Goal: Task Accomplishment & Management: Manage account settings

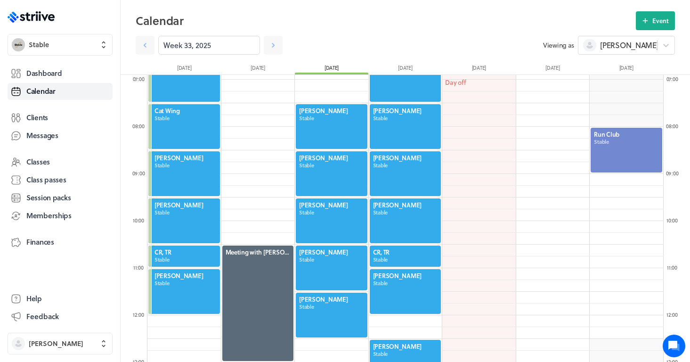
scroll to position [1131, 517]
click at [273, 48] on icon at bounding box center [273, 45] width 9 height 9
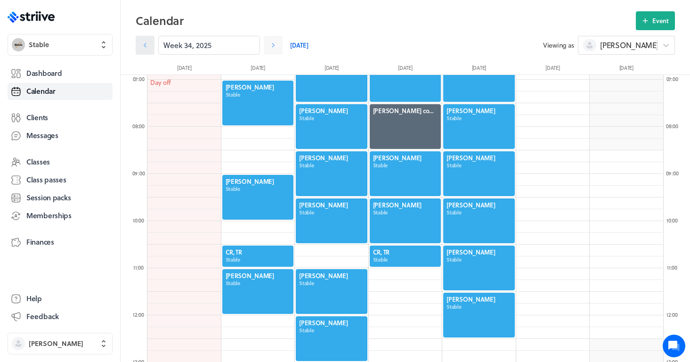
click at [147, 48] on icon at bounding box center [144, 45] width 9 height 9
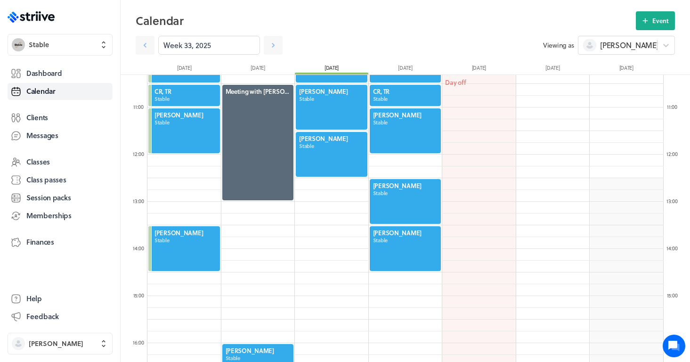
scroll to position [489, 0]
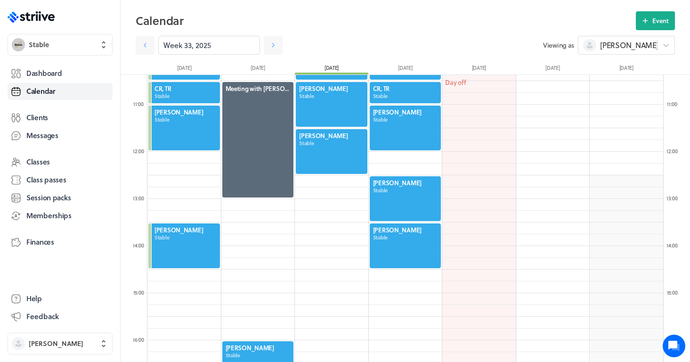
click at [400, 212] on div at bounding box center [406, 198] width 74 height 47
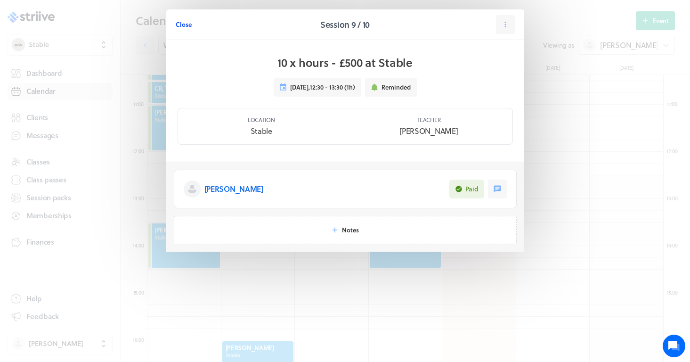
click at [187, 29] on button "Close" at bounding box center [184, 24] width 16 height 19
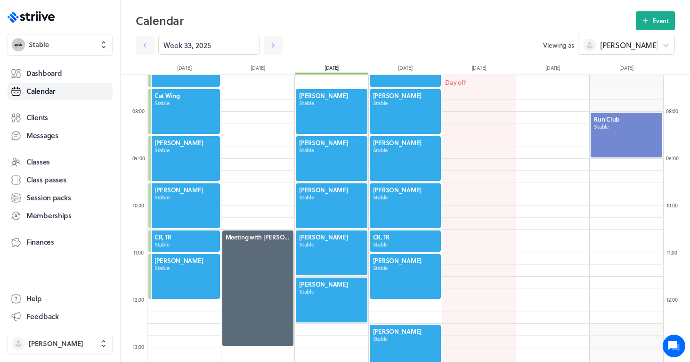
scroll to position [341, 0]
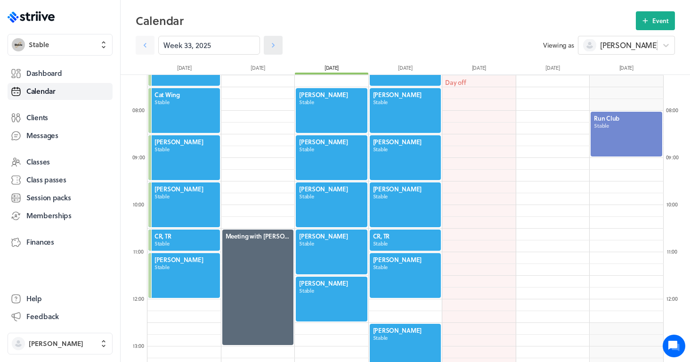
click at [280, 51] on link at bounding box center [273, 45] width 19 height 19
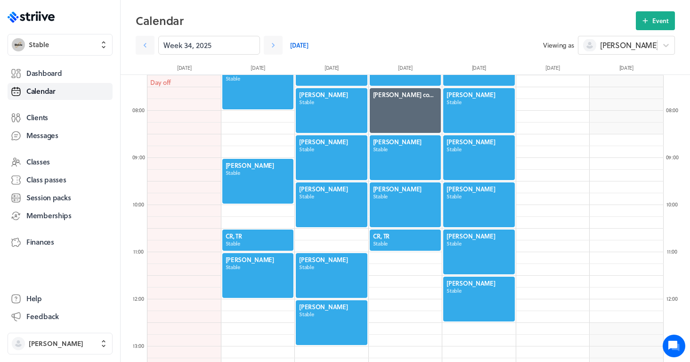
click at [253, 245] on div at bounding box center [258, 240] width 74 height 23
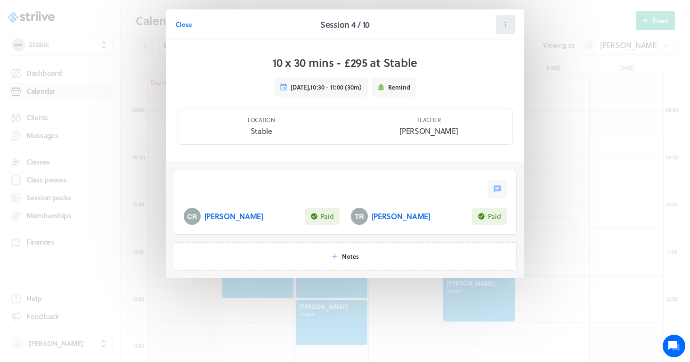
click at [500, 27] on button at bounding box center [505, 24] width 19 height 19
click at [480, 80] on span "Reschedule" at bounding box center [483, 82] width 33 height 8
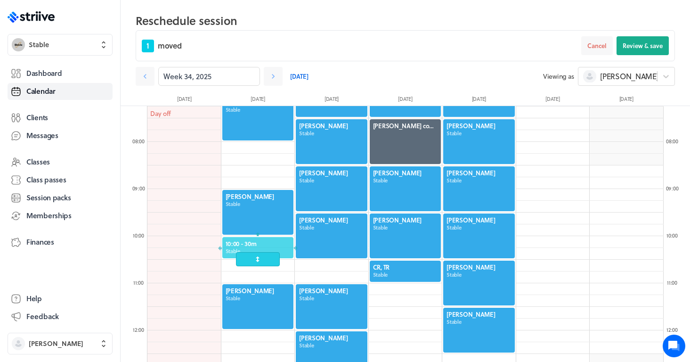
drag, startPoint x: 265, startPoint y: 264, endPoint x: 265, endPoint y: 248, distance: 16.0
click at [265, 248] on div at bounding box center [258, 247] width 74 height 23
click at [648, 51] on button "Review & save" at bounding box center [643, 45] width 52 height 19
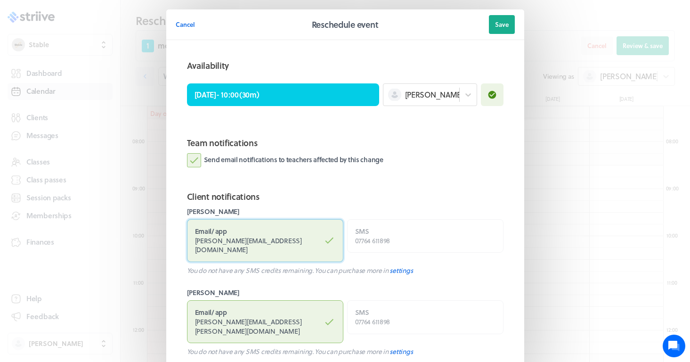
click at [277, 224] on label "Email / app [PERSON_NAME][EMAIL_ADDRESS][DOMAIN_NAME]" at bounding box center [265, 240] width 156 height 43
click at [0, 0] on input "Email / app [PERSON_NAME][EMAIL_ADDRESS][DOMAIN_NAME]" at bounding box center [0, 0] width 0 height 0
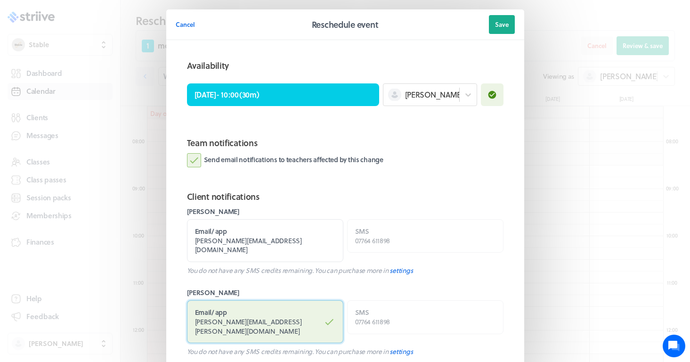
click at [265, 314] on label "Email / app [PERSON_NAME][EMAIL_ADDRESS][PERSON_NAME][DOMAIN_NAME]" at bounding box center [265, 321] width 156 height 43
click at [0, 0] on input "Email / app [PERSON_NAME][EMAIL_ADDRESS][PERSON_NAME][DOMAIN_NAME]" at bounding box center [0, 0] width 0 height 0
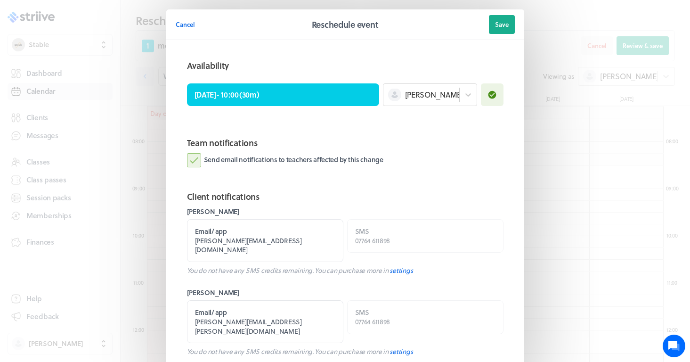
click at [300, 164] on label "Send email notifications to teachers affected by this change" at bounding box center [285, 160] width 197 height 14
click at [0, 0] on input "Send email notifications to teachers affected by this change" at bounding box center [0, 0] width 0 height 0
click at [508, 19] on button "Save" at bounding box center [502, 24] width 26 height 19
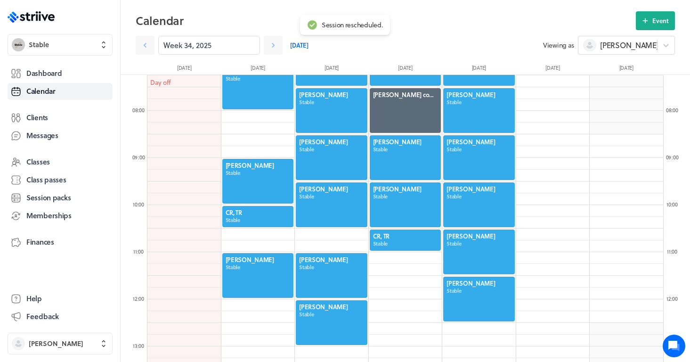
click at [260, 278] on div at bounding box center [258, 275] width 74 height 47
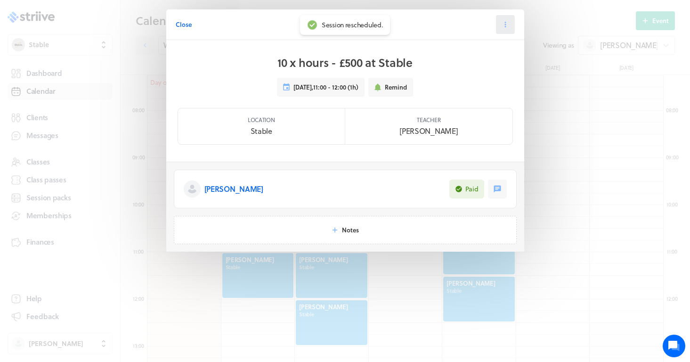
click at [505, 25] on icon at bounding box center [505, 24] width 8 height 8
click at [481, 82] on span "Reschedule" at bounding box center [483, 82] width 33 height 8
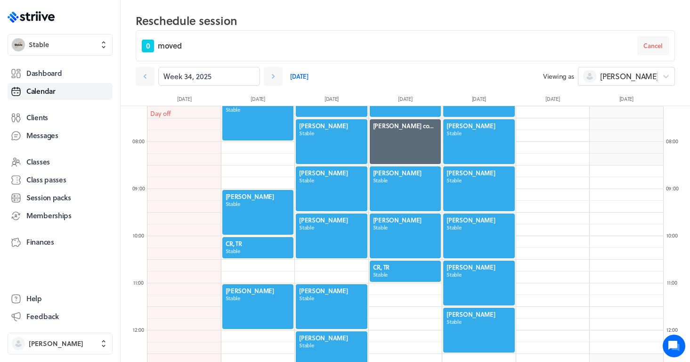
click at [266, 303] on div "[PERSON_NAME] Stable" at bounding box center [258, 306] width 74 height 47
click at [660, 45] on span "Cancel" at bounding box center [653, 45] width 19 height 8
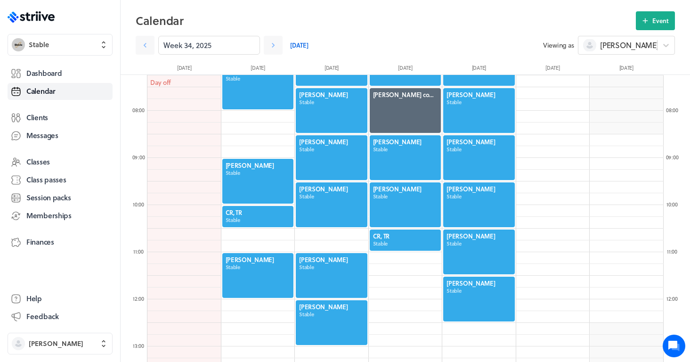
click at [282, 260] on div at bounding box center [258, 275] width 74 height 47
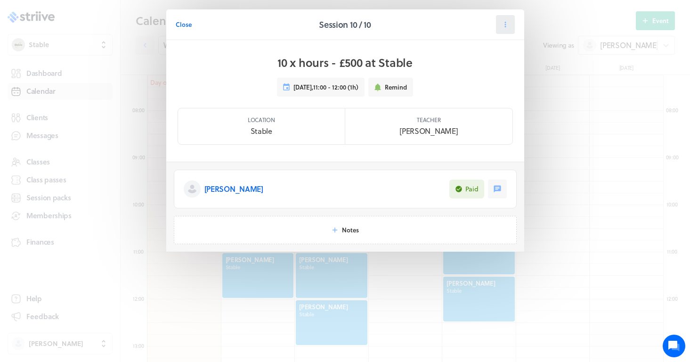
click at [507, 25] on icon at bounding box center [505, 24] width 8 height 8
click at [464, 99] on button "Cancel" at bounding box center [482, 98] width 62 height 17
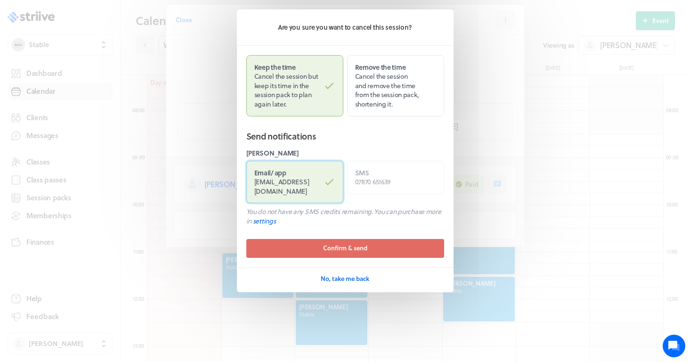
click at [308, 182] on span "[EMAIL_ADDRESS][DOMAIN_NAME]" at bounding box center [281, 186] width 55 height 19
click at [0, 0] on input "Email / app [EMAIL_ADDRESS][DOMAIN_NAME]" at bounding box center [0, 0] width 0 height 0
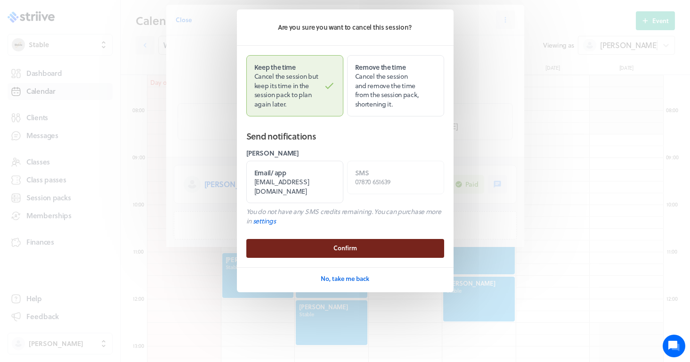
click at [338, 244] on span "Confirm" at bounding box center [346, 248] width 24 height 8
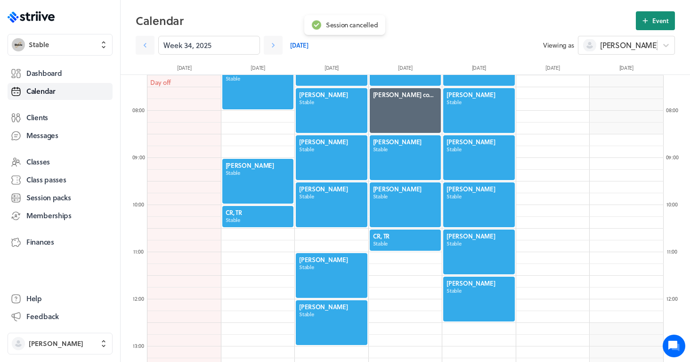
click at [648, 25] on button "Event" at bounding box center [655, 20] width 39 height 19
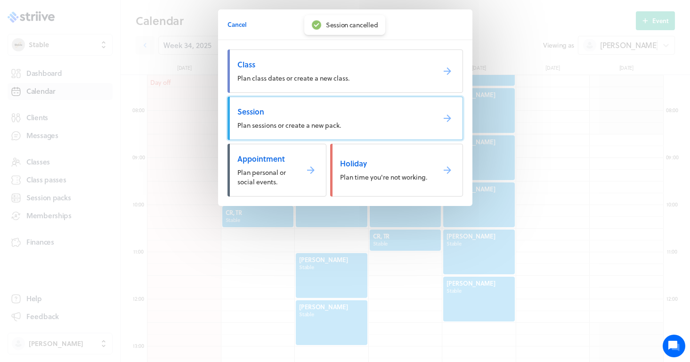
click at [301, 116] on link "Session Plan sessions or create a new pack." at bounding box center [346, 118] width 236 height 43
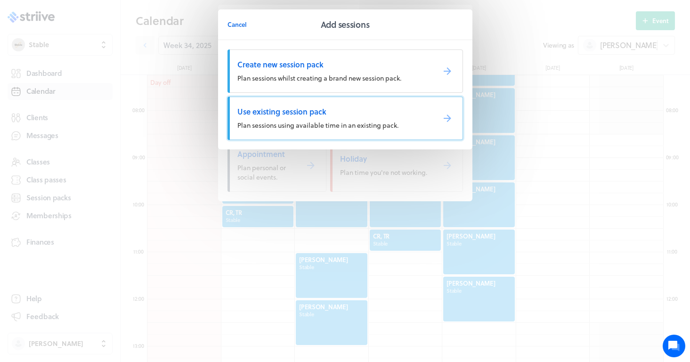
click at [281, 117] on link "Use existing session pack Plan sessions using available time in an existing pac…" at bounding box center [346, 118] width 236 height 43
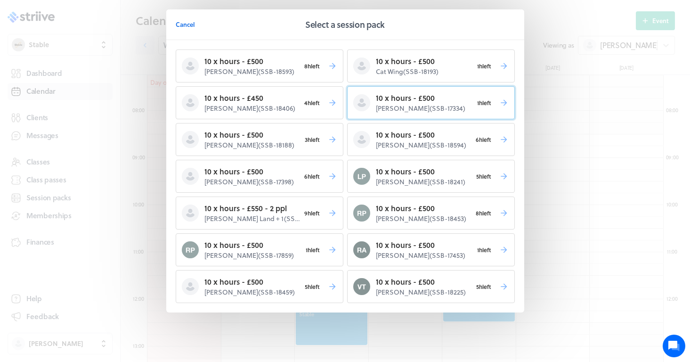
click at [386, 104] on p "[PERSON_NAME] ( SSB-17334 )" at bounding box center [424, 108] width 97 height 9
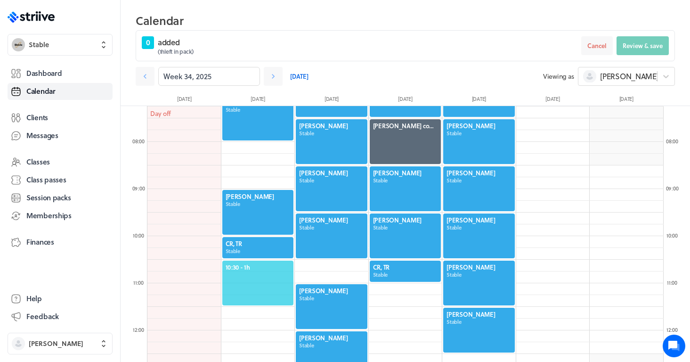
click at [245, 269] on span "10:30 - 1h" at bounding box center [258, 267] width 65 height 8
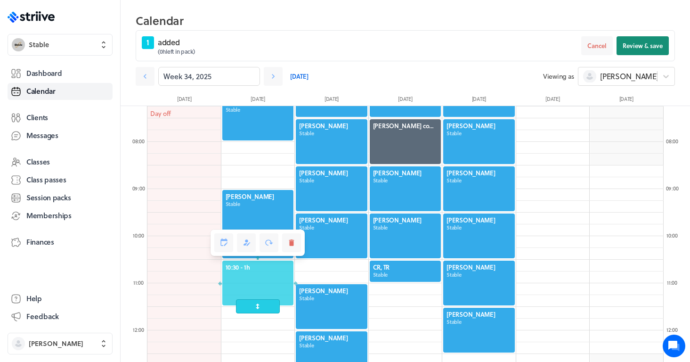
click at [652, 47] on span "Review & save" at bounding box center [643, 45] width 40 height 8
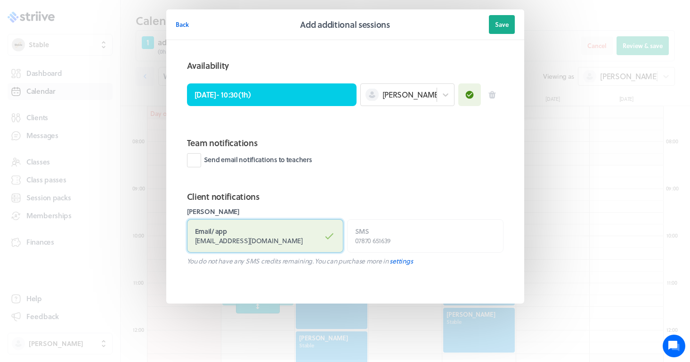
click at [330, 229] on label "Email / app [EMAIL_ADDRESS][DOMAIN_NAME]" at bounding box center [265, 235] width 156 height 33
click at [0, 0] on input "Email / app [EMAIL_ADDRESS][DOMAIN_NAME]" at bounding box center [0, 0] width 0 height 0
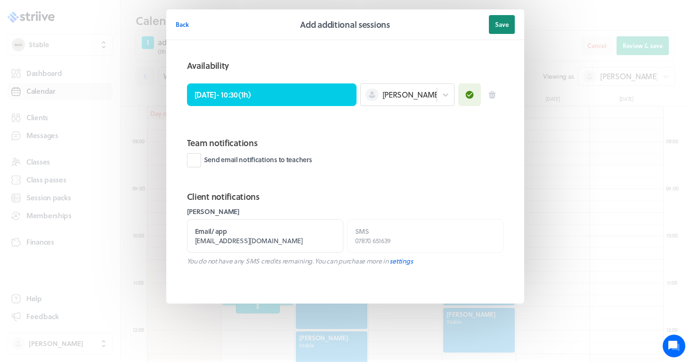
click at [504, 21] on span "Save" at bounding box center [502, 24] width 14 height 8
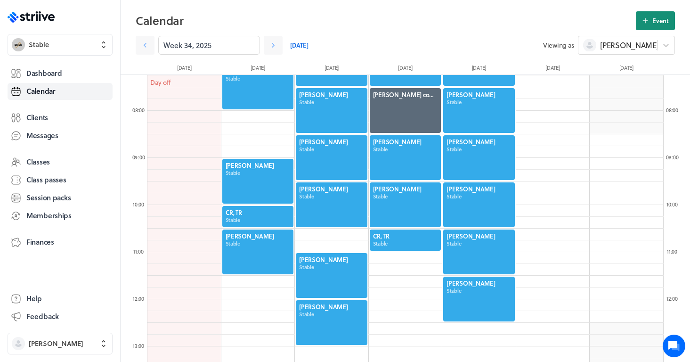
click at [651, 18] on button "Event" at bounding box center [655, 20] width 39 height 19
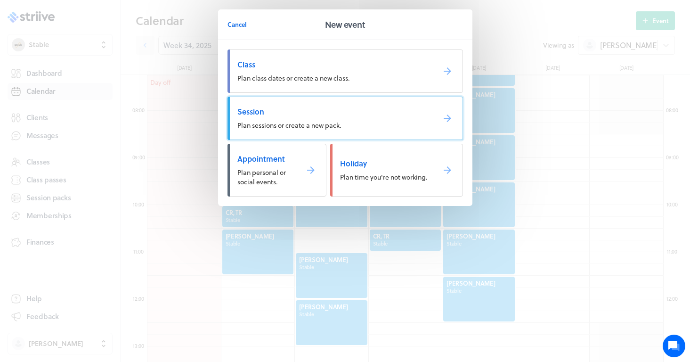
click at [349, 129] on link "Session Plan sessions or create a new pack." at bounding box center [346, 118] width 236 height 43
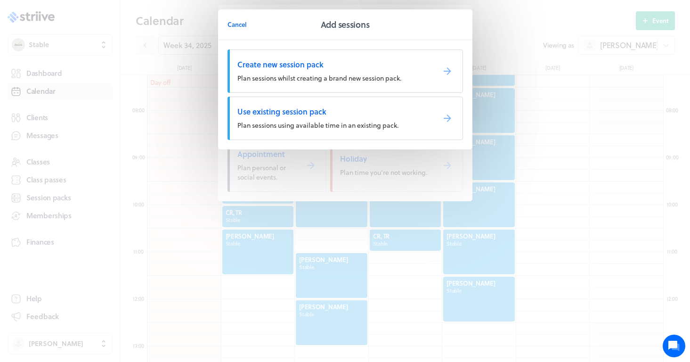
click at [315, 131] on link "Use existing session pack Plan sessions using available time in an existing pac…" at bounding box center [346, 118] width 236 height 43
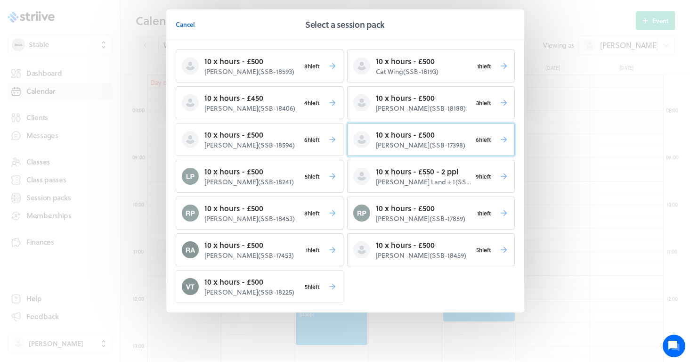
click at [402, 138] on p "10 x hours - £500" at bounding box center [424, 134] width 96 height 11
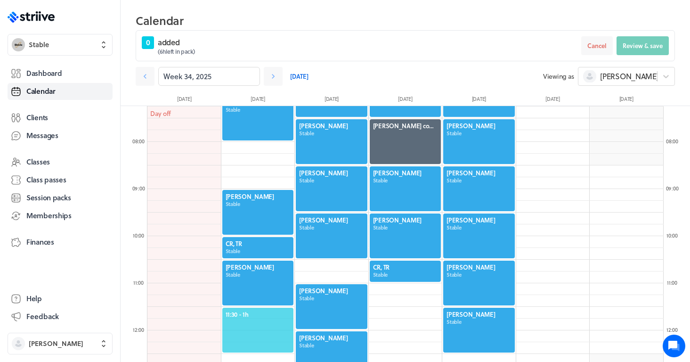
click at [246, 313] on span "11:30 - 1h" at bounding box center [258, 314] width 65 height 8
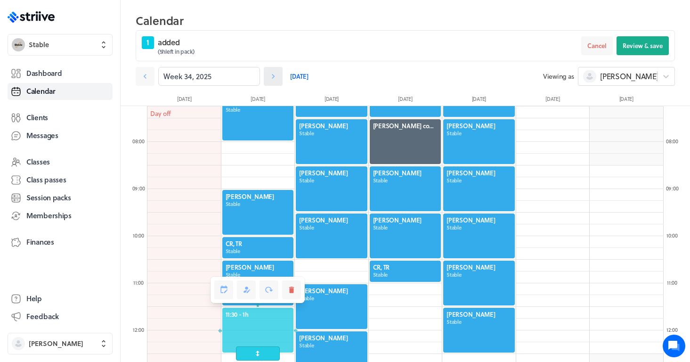
click at [276, 81] on link at bounding box center [273, 76] width 19 height 19
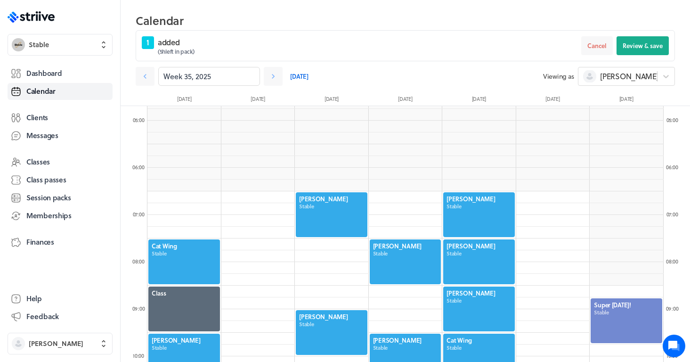
scroll to position [209, 0]
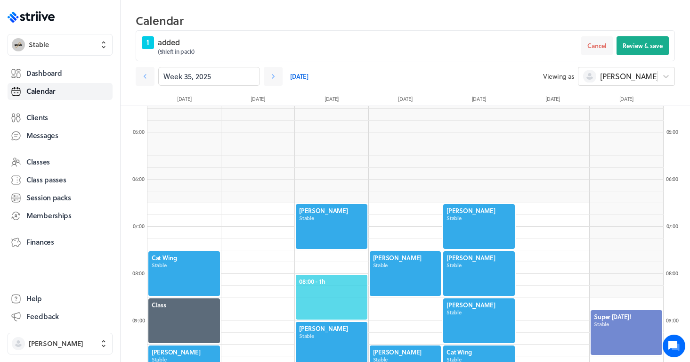
click at [333, 276] on div "08:00 - 1h" at bounding box center [332, 297] width 74 height 47
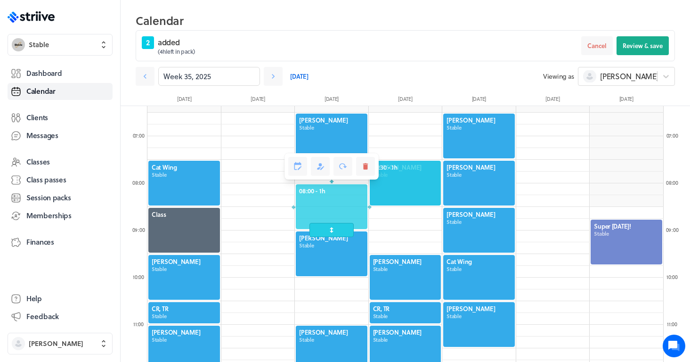
scroll to position [378, 0]
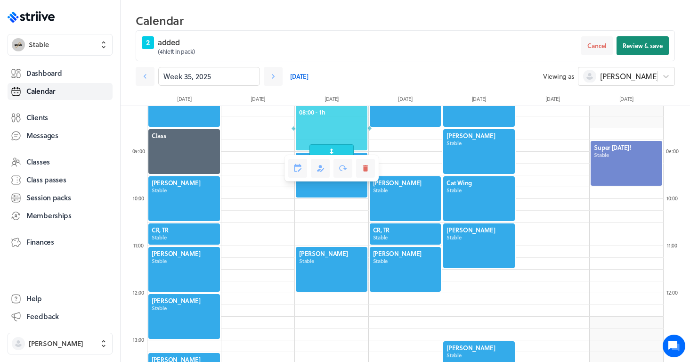
click at [645, 42] on span "Review & save" at bounding box center [643, 45] width 40 height 8
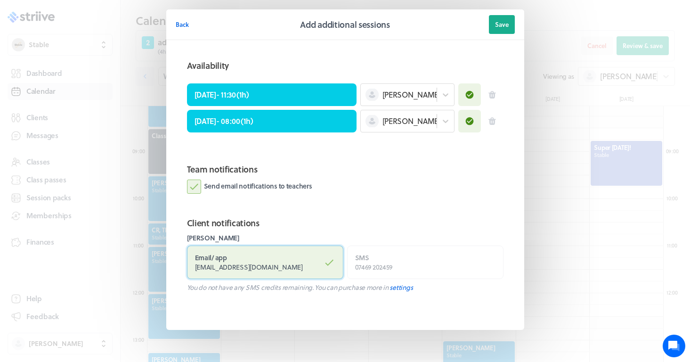
click at [285, 259] on label "Email / app [EMAIL_ADDRESS][DOMAIN_NAME]" at bounding box center [265, 262] width 156 height 33
click at [0, 0] on input "Email / app [EMAIL_ADDRESS][DOMAIN_NAME]" at bounding box center [0, 0] width 0 height 0
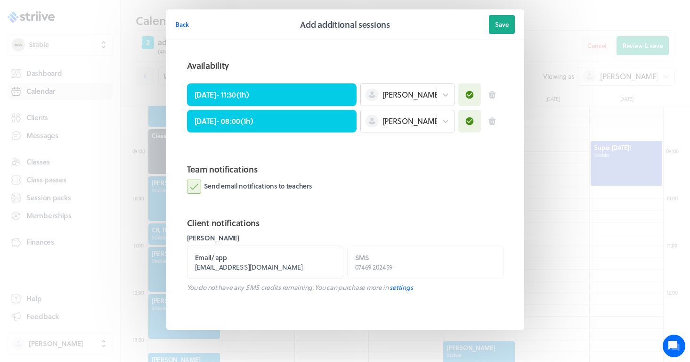
click at [285, 187] on label "Send email notifications to teachers" at bounding box center [249, 187] width 125 height 14
click at [0, 0] on input "Send email notifications to teachers" at bounding box center [0, 0] width 0 height 0
click at [502, 23] on span "Save" at bounding box center [502, 24] width 14 height 8
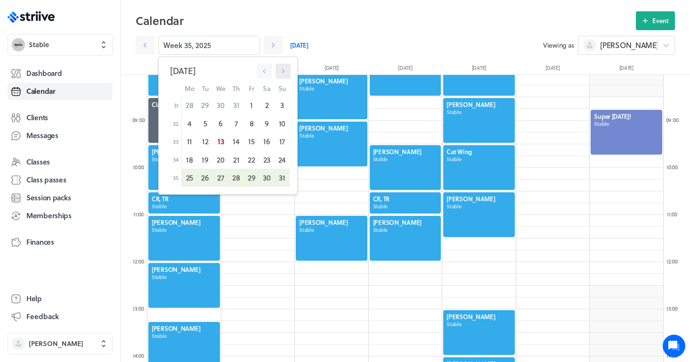
click at [287, 72] on button "button" at bounding box center [283, 71] width 15 height 15
click at [287, 72] on button "button" at bounding box center [282, 71] width 15 height 15
click at [262, 70] on icon "button" at bounding box center [264, 71] width 8 height 8
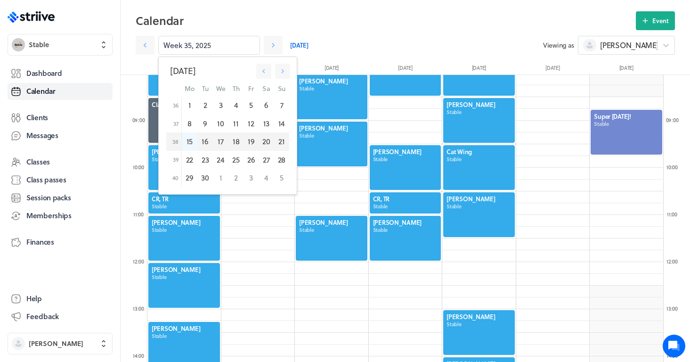
click at [189, 138] on div "15" at bounding box center [189, 141] width 16 height 18
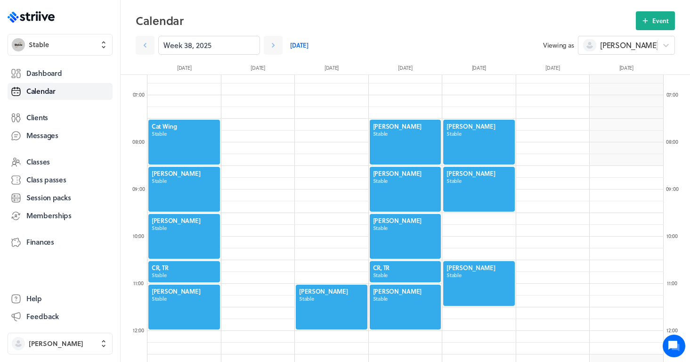
scroll to position [311, 0]
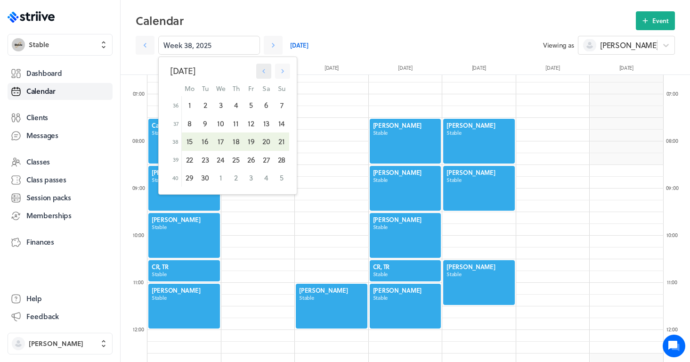
click at [266, 75] on icon "button" at bounding box center [264, 71] width 8 height 8
click at [221, 137] on div "13" at bounding box center [221, 141] width 16 height 18
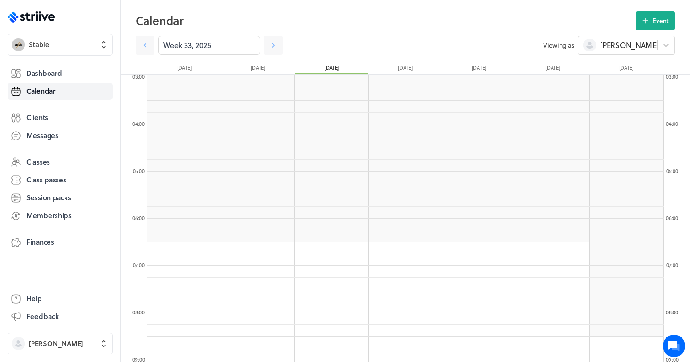
scroll to position [131, 0]
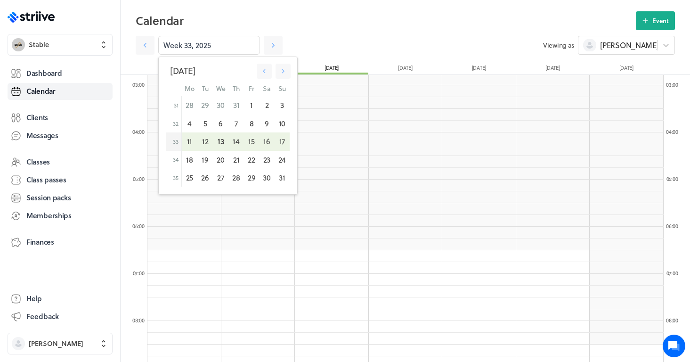
click at [214, 142] on div "13" at bounding box center [221, 141] width 16 height 18
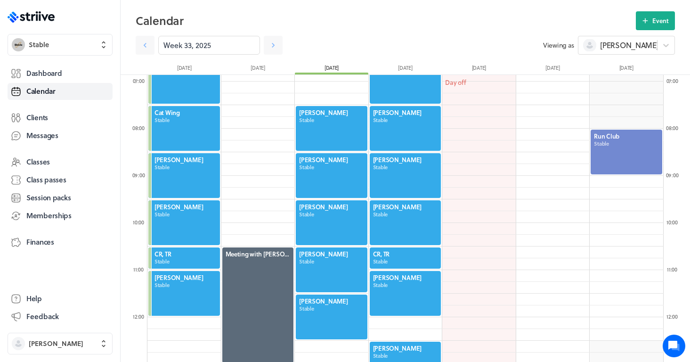
scroll to position [318, 0]
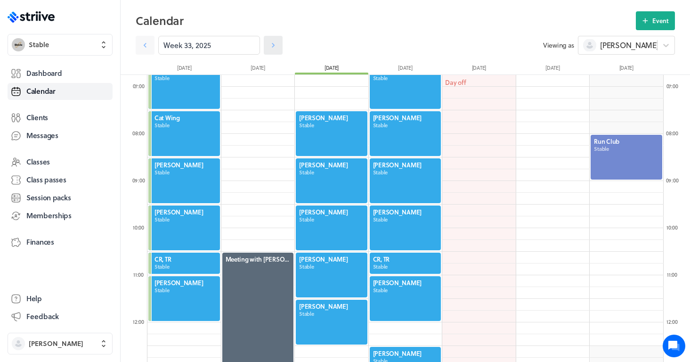
click at [274, 47] on icon at bounding box center [273, 45] width 9 height 9
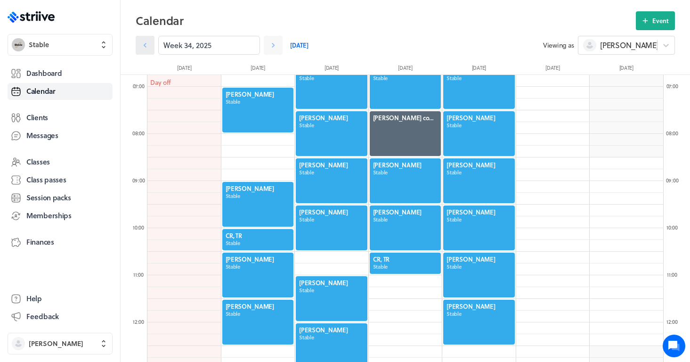
click at [145, 51] on link at bounding box center [145, 45] width 19 height 19
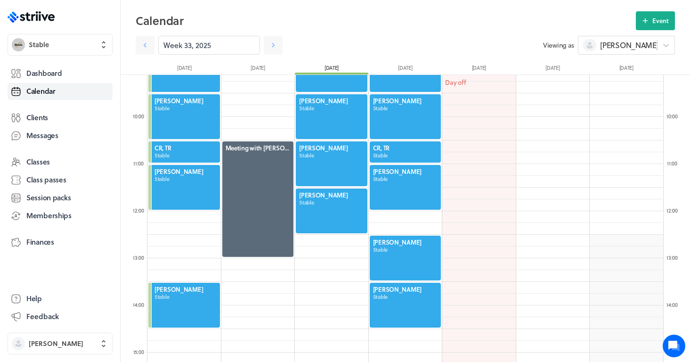
scroll to position [431, 0]
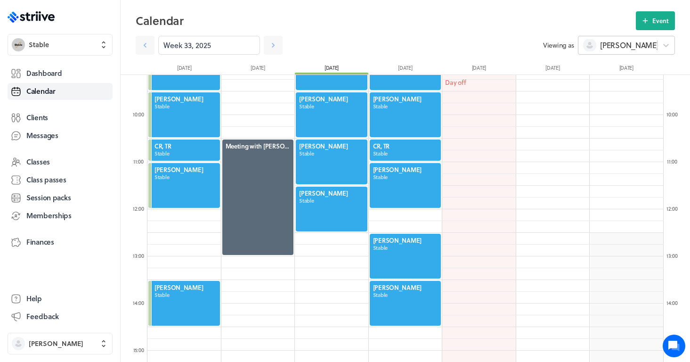
click at [612, 45] on span "[PERSON_NAME]" at bounding box center [629, 45] width 58 height 10
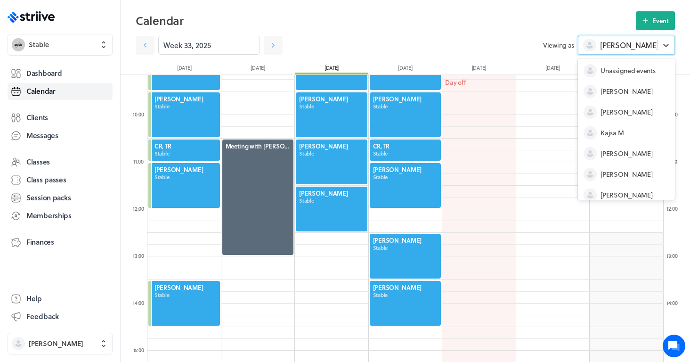
scroll to position [49, 0]
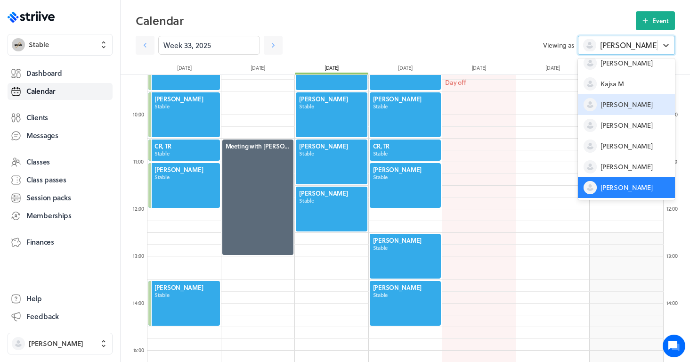
click at [602, 107] on span "Mandy B" at bounding box center [627, 104] width 52 height 9
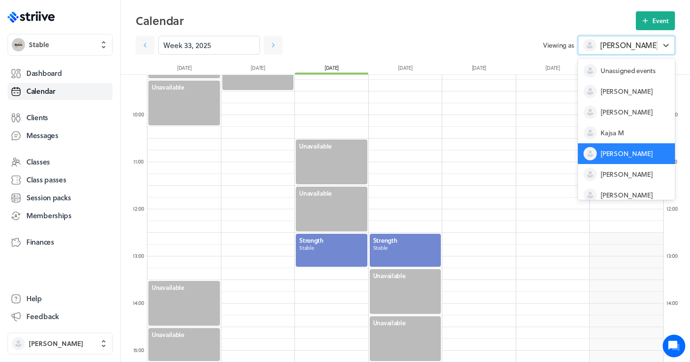
click at [617, 51] on div "Mandy B" at bounding box center [620, 45] width 75 height 13
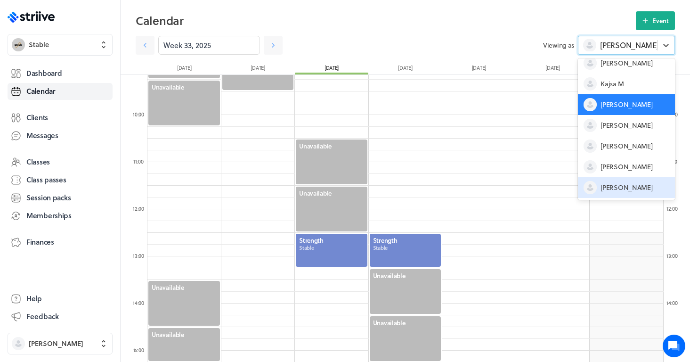
click at [620, 187] on span "[PERSON_NAME]" at bounding box center [627, 187] width 52 height 9
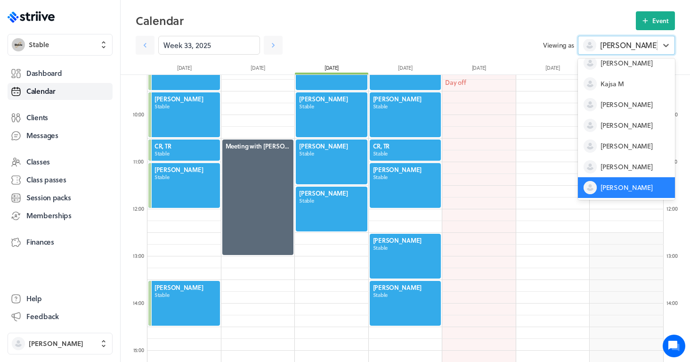
click at [628, 43] on span "[PERSON_NAME]" at bounding box center [629, 45] width 58 height 10
click at [621, 105] on span "Mandy B" at bounding box center [627, 104] width 52 height 9
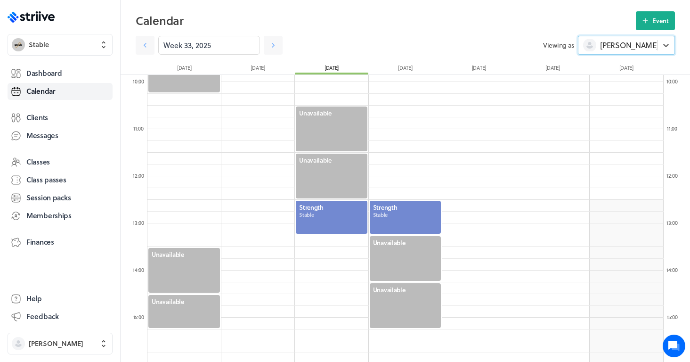
scroll to position [463, 0]
click at [423, 219] on div at bounding box center [406, 218] width 74 height 35
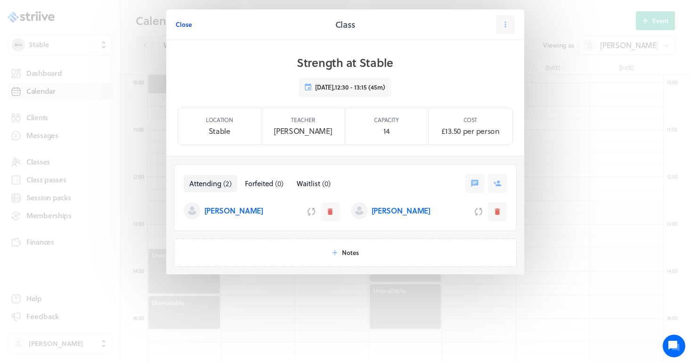
click at [185, 26] on span "Close" at bounding box center [184, 24] width 16 height 8
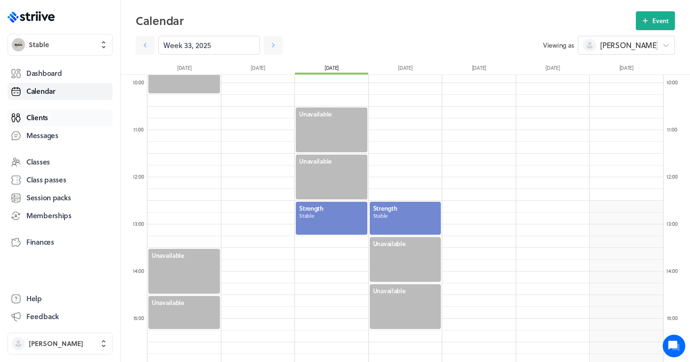
click at [47, 118] on span "Clients" at bounding box center [37, 118] width 22 height 10
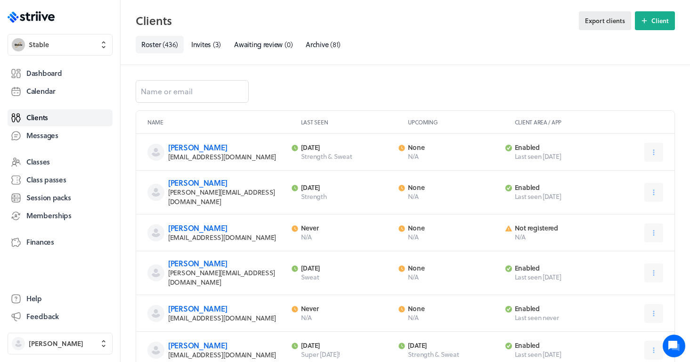
click at [608, 22] on span "Export clients" at bounding box center [605, 20] width 40 height 8
click at [315, 42] on span "Archive" at bounding box center [317, 44] width 23 height 10
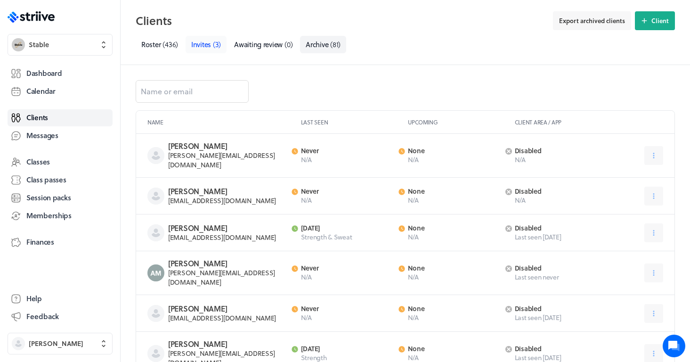
click at [197, 46] on span "Invites" at bounding box center [201, 44] width 20 height 10
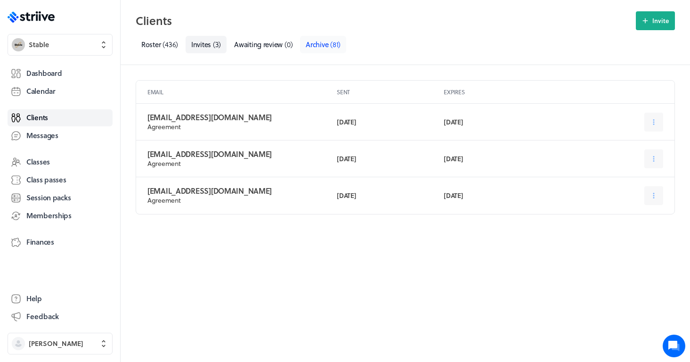
click at [332, 42] on span "( 81 )" at bounding box center [335, 44] width 10 height 10
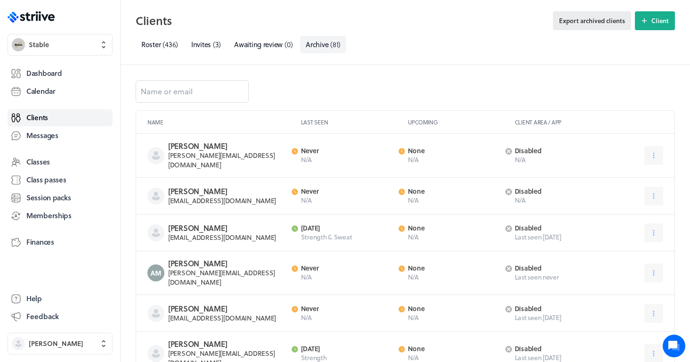
click at [599, 23] on span "Export archived clients" at bounding box center [592, 20] width 66 height 8
click at [66, 73] on link "Dashboard" at bounding box center [60, 73] width 105 height 17
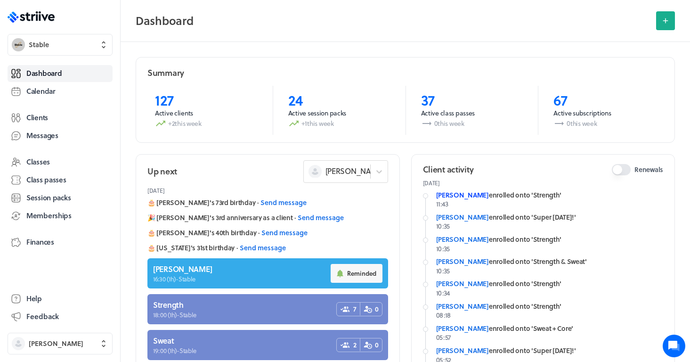
click at [463, 196] on link "[PERSON_NAME]" at bounding box center [462, 195] width 53 height 10
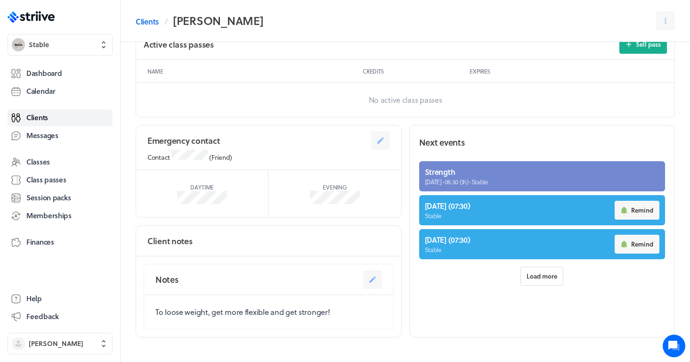
scroll to position [508, 0]
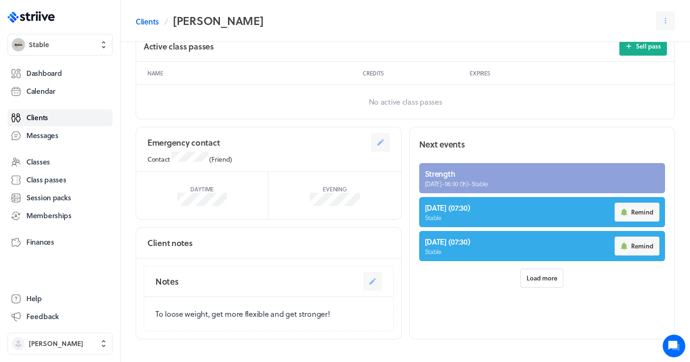
click at [440, 180] on link at bounding box center [542, 178] width 246 height 30
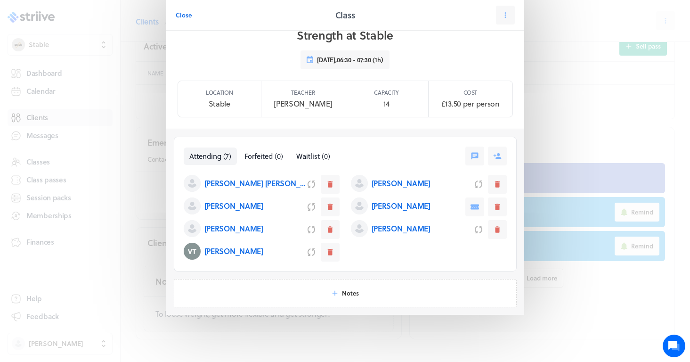
scroll to position [27, 0]
click at [178, 21] on button "Close" at bounding box center [184, 15] width 16 height 19
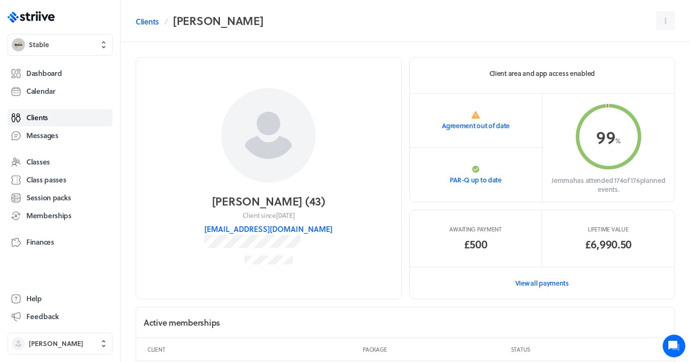
scroll to position [0, 0]
click at [65, 73] on link "Dashboard" at bounding box center [60, 73] width 105 height 17
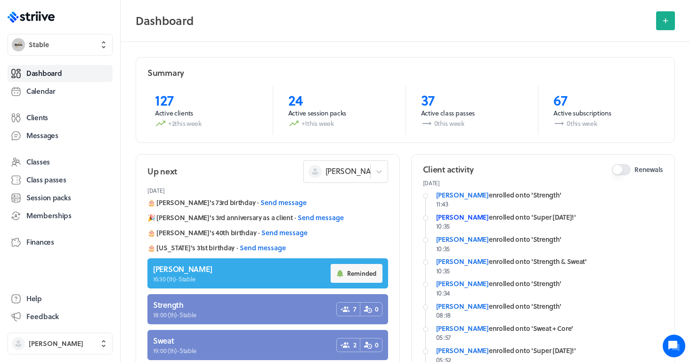
click at [464, 218] on link "Caroline Farrelly" at bounding box center [462, 217] width 53 height 10
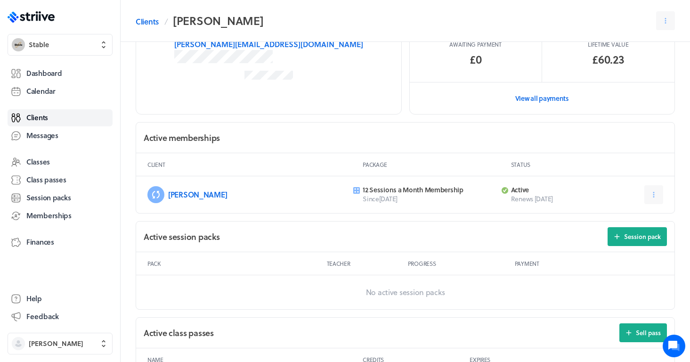
scroll to position [190, 0]
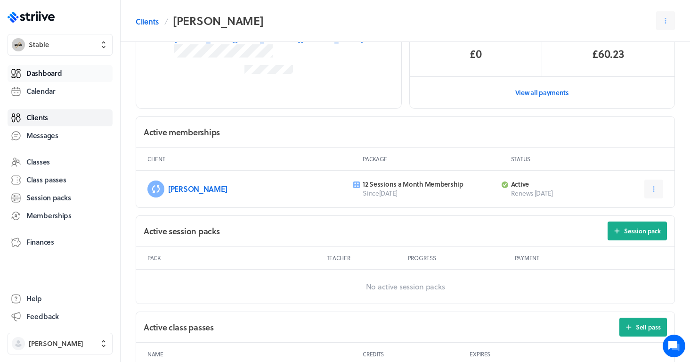
click at [64, 73] on link "Dashboard" at bounding box center [60, 73] width 105 height 17
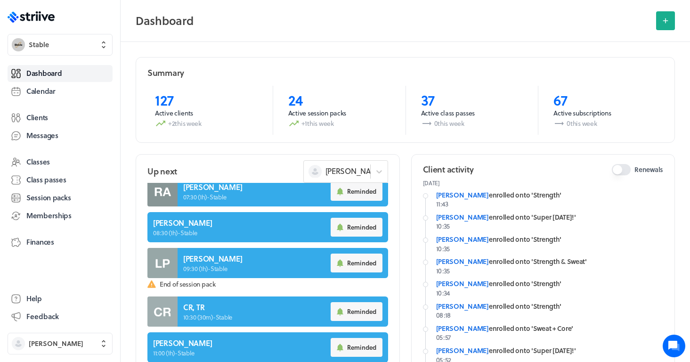
scroll to position [260, 0]
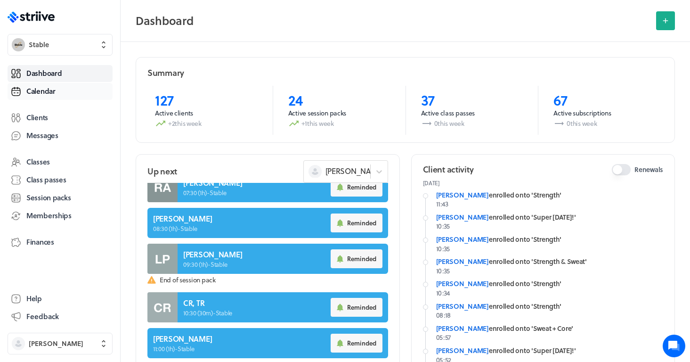
click at [41, 91] on span "Calendar" at bounding box center [40, 91] width 29 height 10
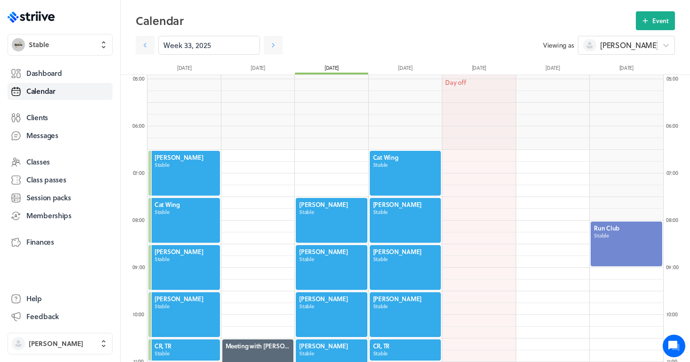
scroll to position [238, 0]
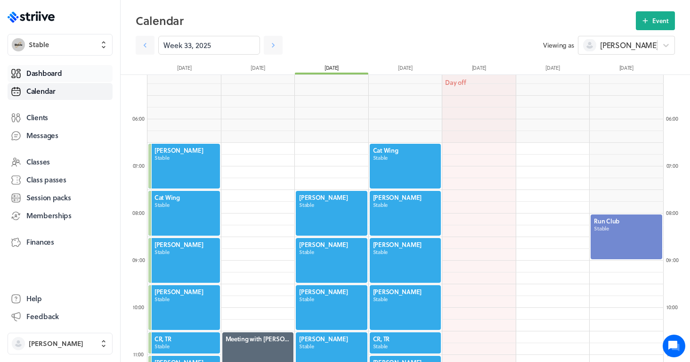
click at [60, 74] on span "Dashboard" at bounding box center [43, 73] width 35 height 10
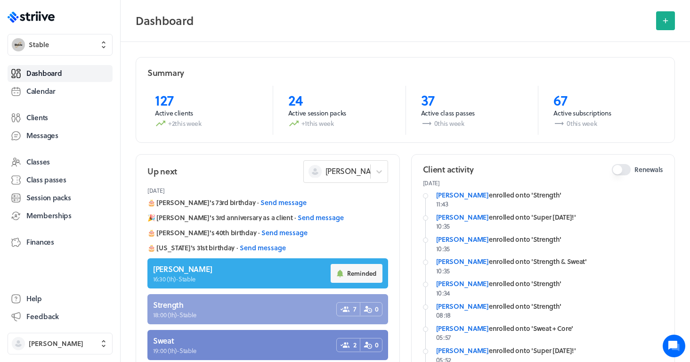
click at [246, 301] on link at bounding box center [268, 309] width 241 height 30
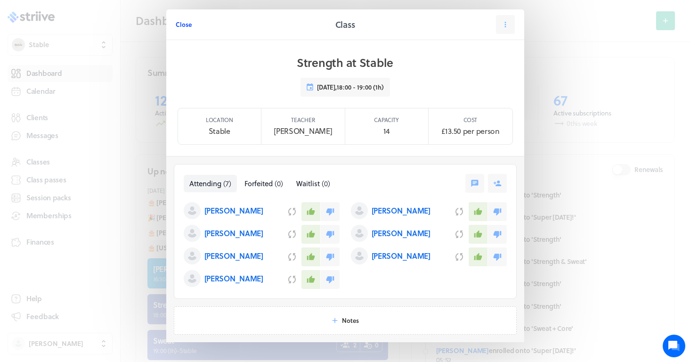
click at [186, 24] on span "Close" at bounding box center [184, 24] width 16 height 8
